Goal: Navigation & Orientation: Find specific page/section

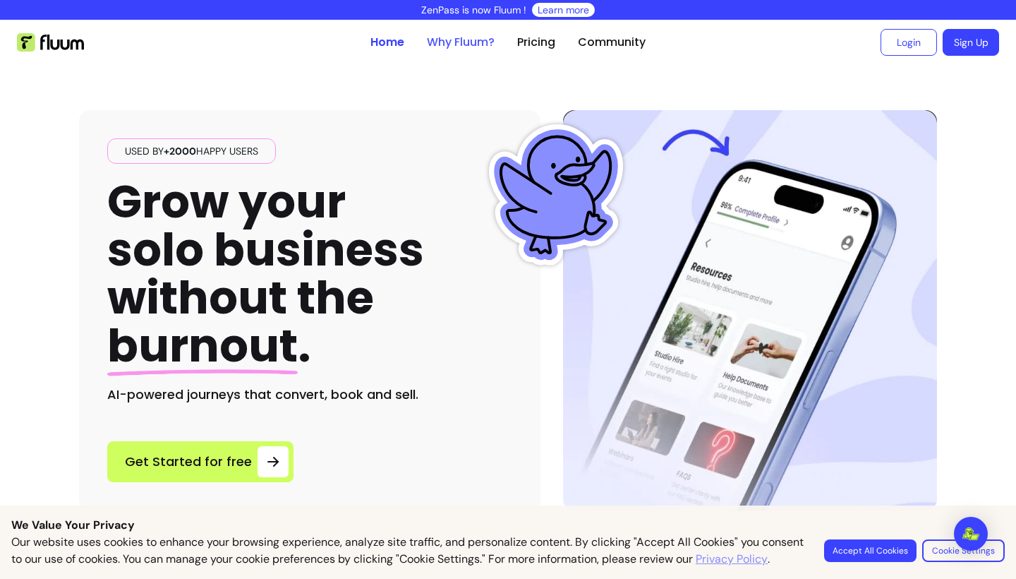
click at [474, 37] on link "Why Fluum?" at bounding box center [461, 42] width 68 height 17
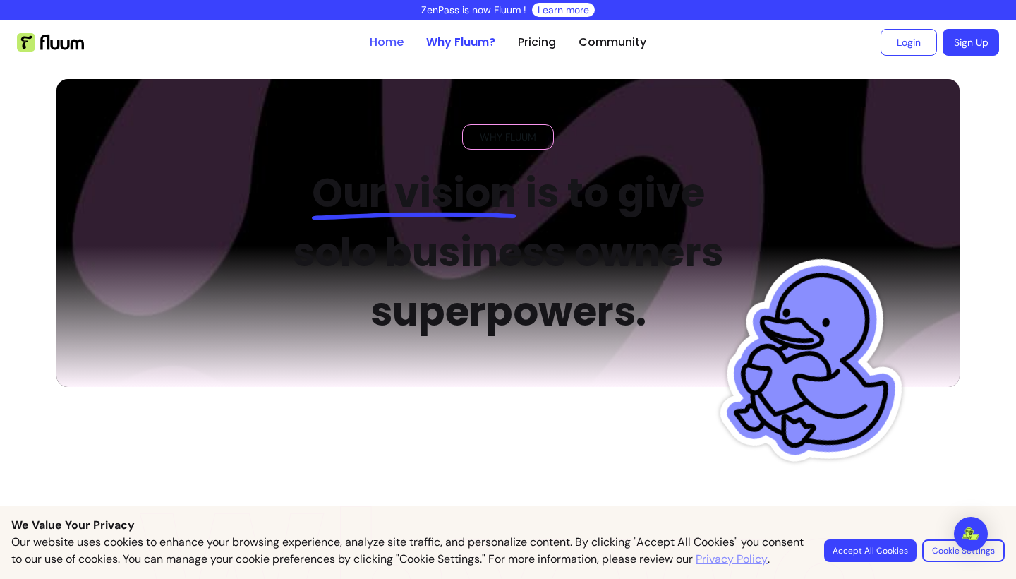
click at [390, 42] on link "Home" at bounding box center [387, 42] width 34 height 17
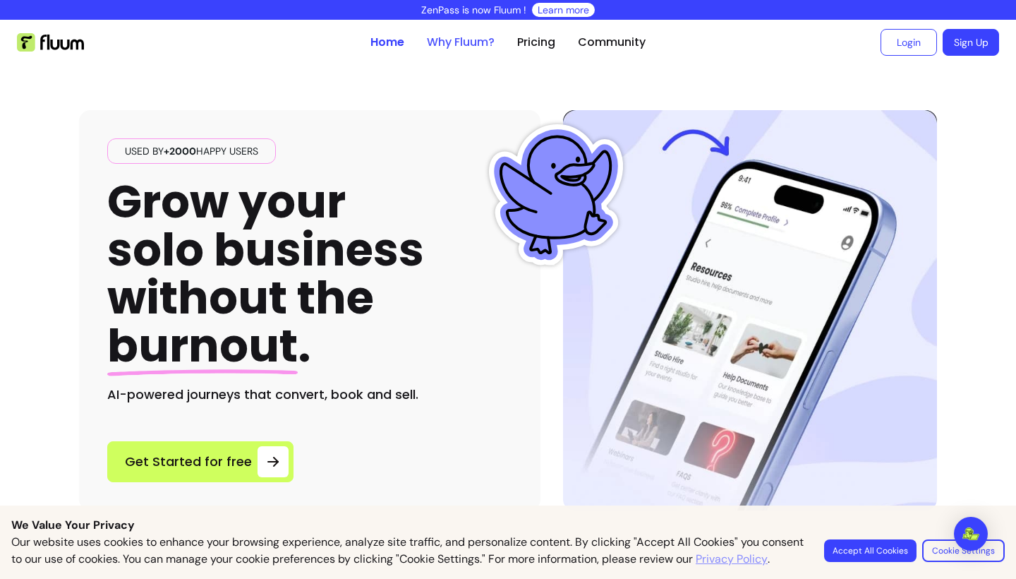
click at [476, 38] on link "Why Fluum?" at bounding box center [461, 42] width 68 height 17
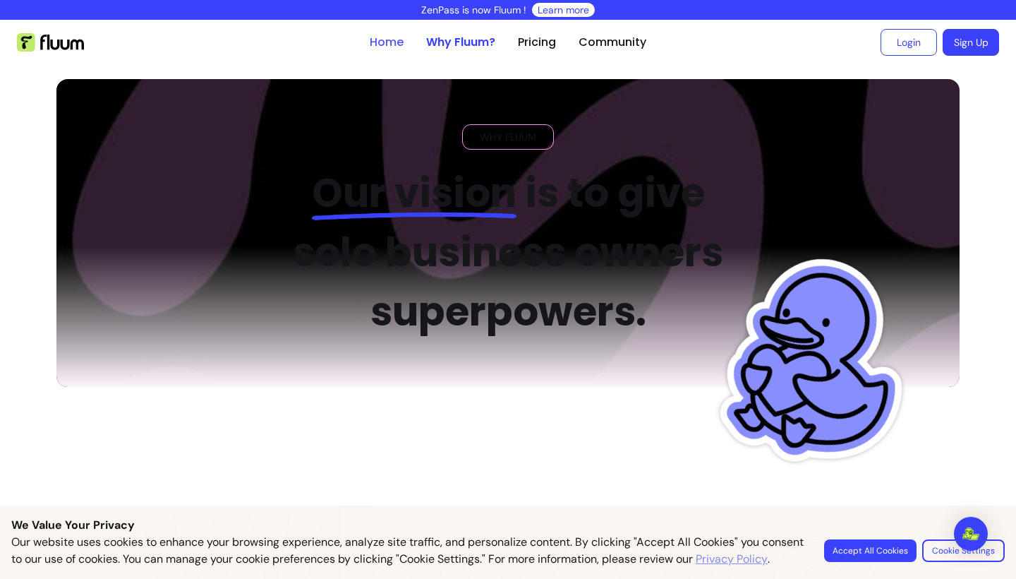
click at [385, 43] on link "Home" at bounding box center [387, 42] width 34 height 17
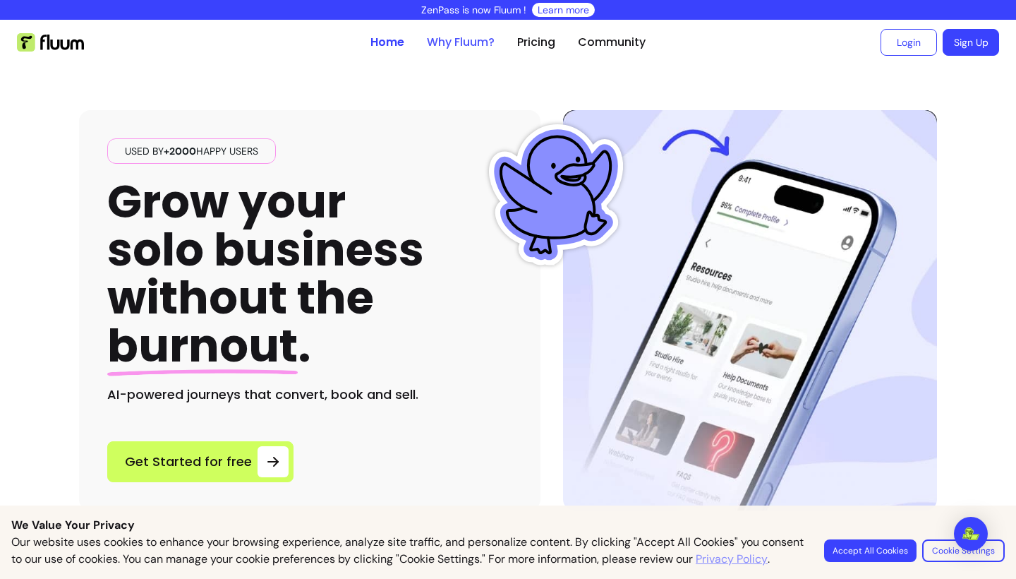
click at [455, 40] on link "Why Fluum?" at bounding box center [461, 42] width 68 height 17
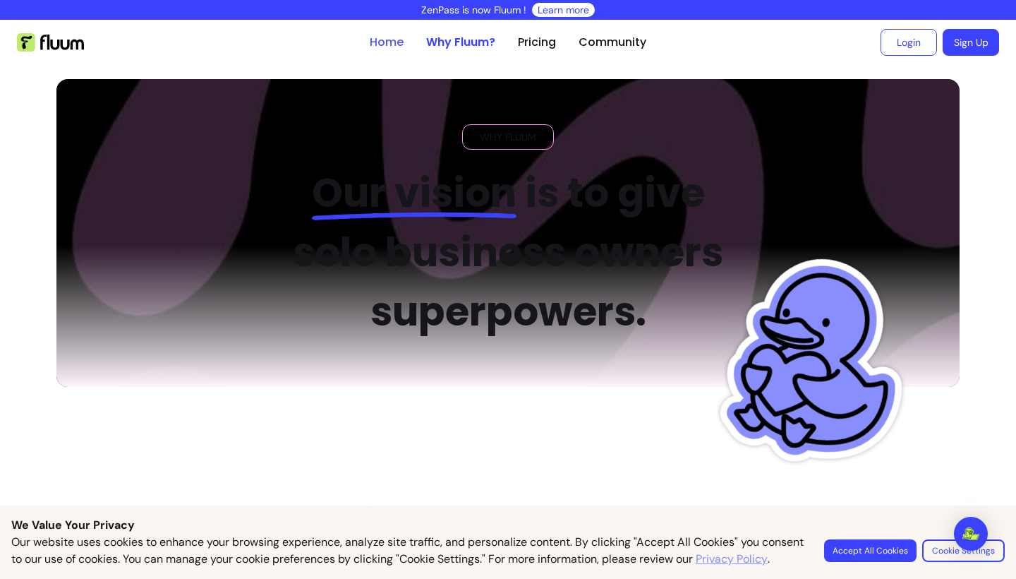
click at [397, 39] on link "Home" at bounding box center [387, 42] width 34 height 17
